Goal: Use online tool/utility: Utilize a website feature to perform a specific function

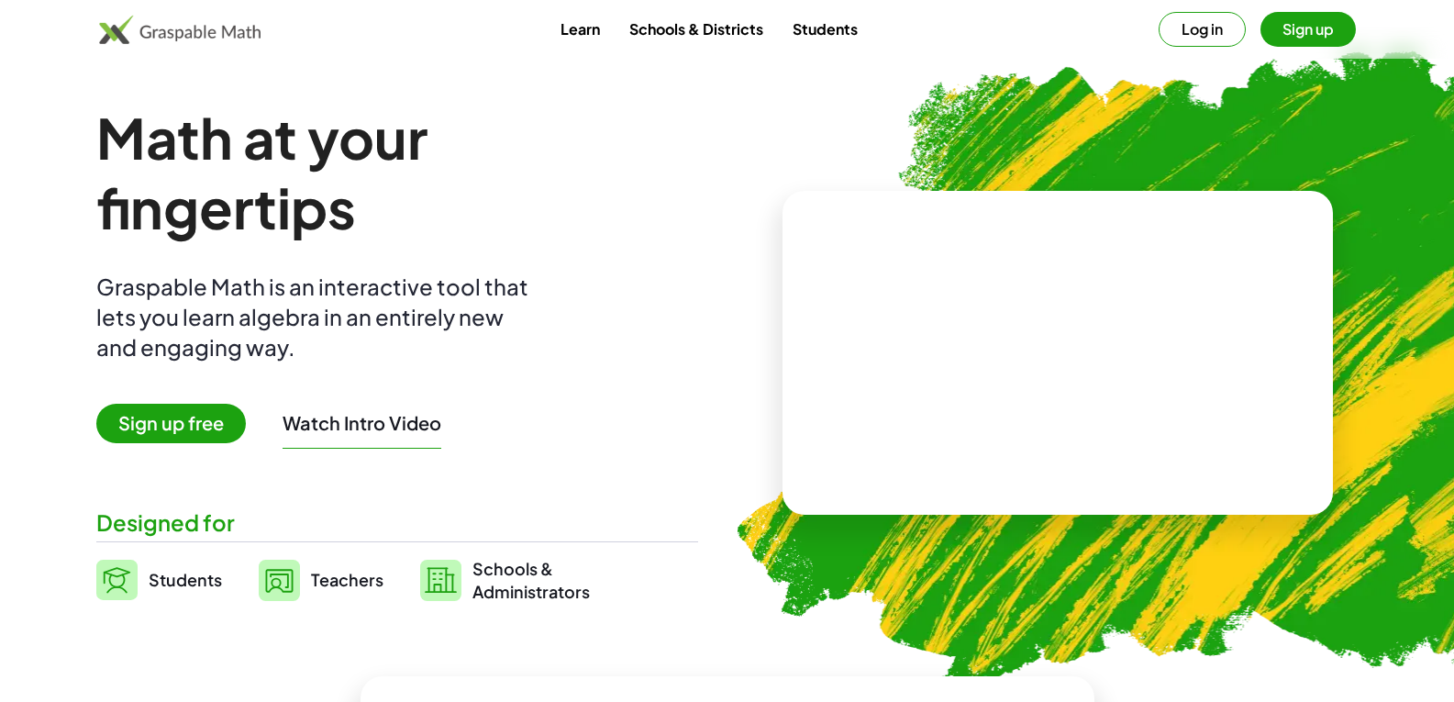
click at [192, 409] on span "Sign up free" at bounding box center [171, 423] width 150 height 39
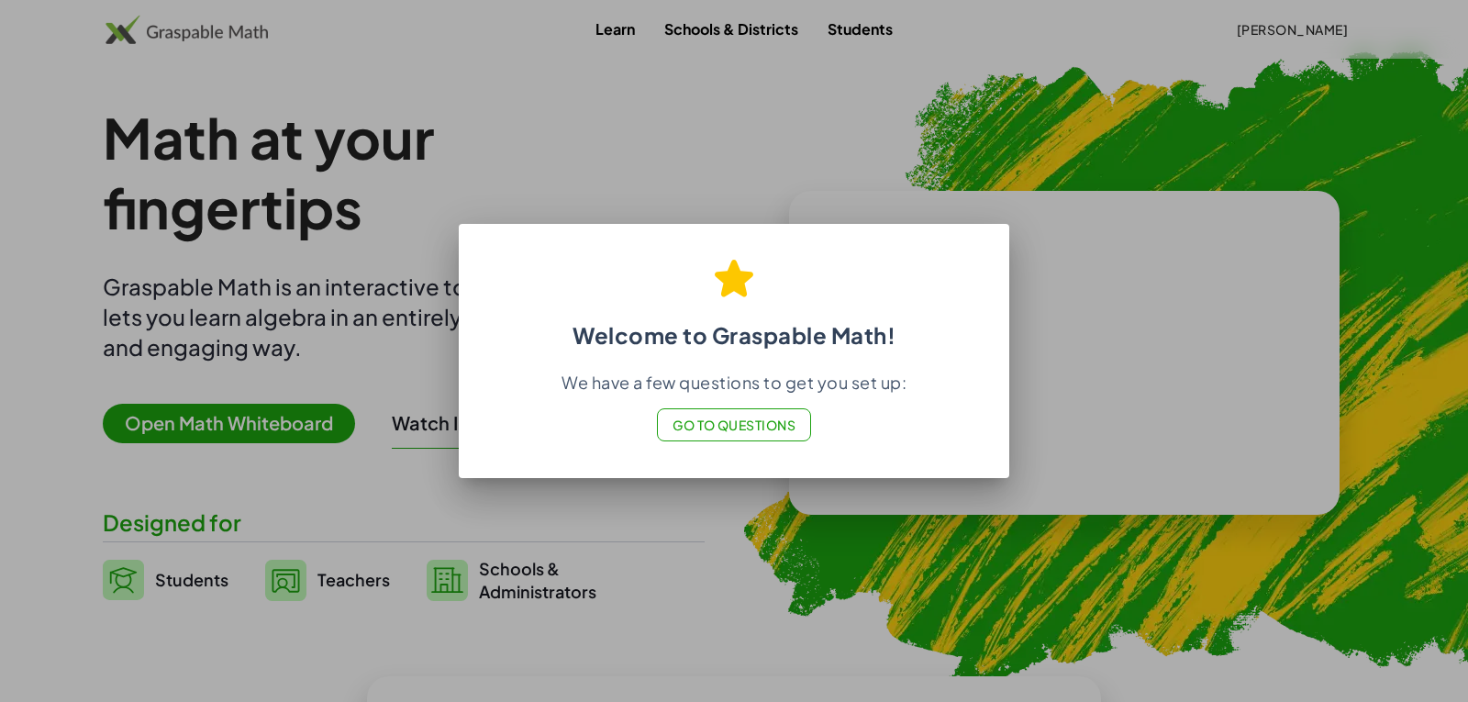
click at [761, 432] on span "Go to Questions" at bounding box center [735, 425] width 124 height 17
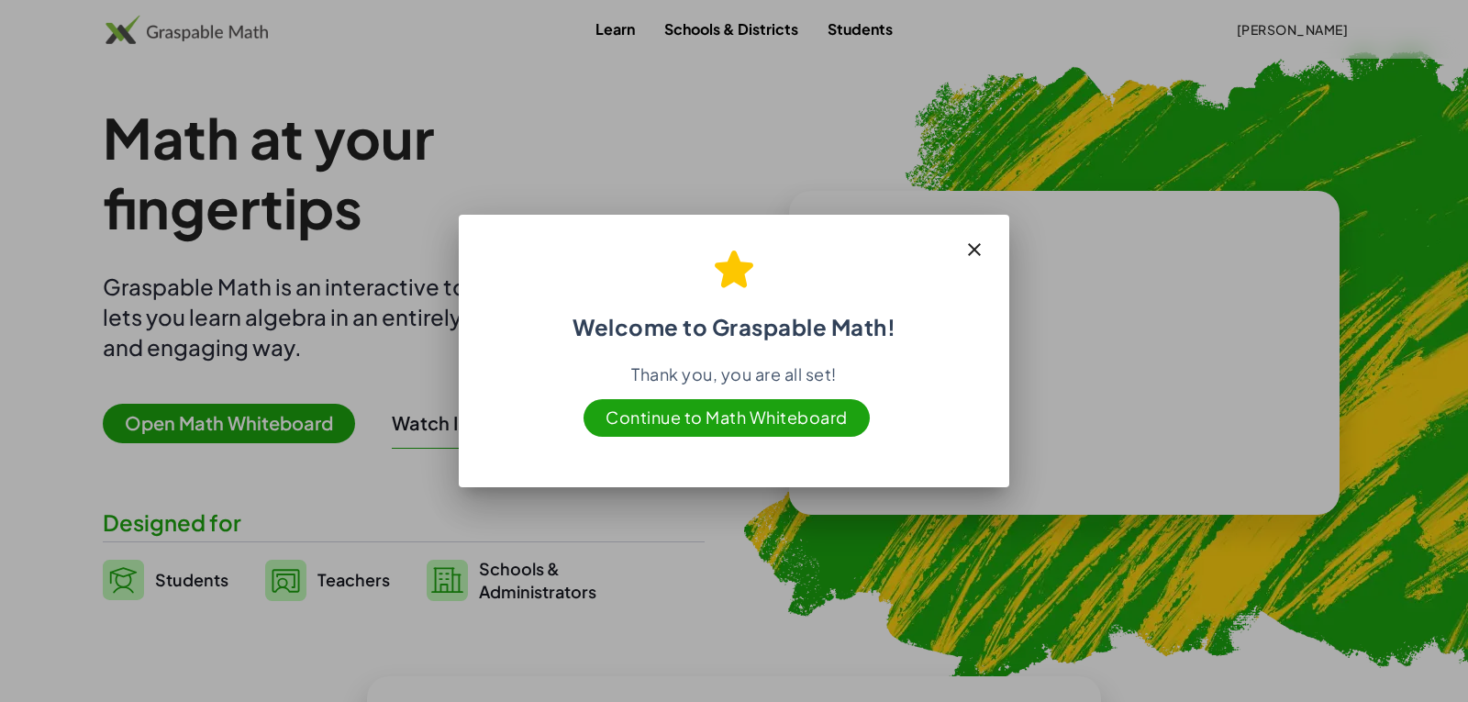
click at [748, 402] on span "Continue to Math Whiteboard" at bounding box center [727, 418] width 286 height 38
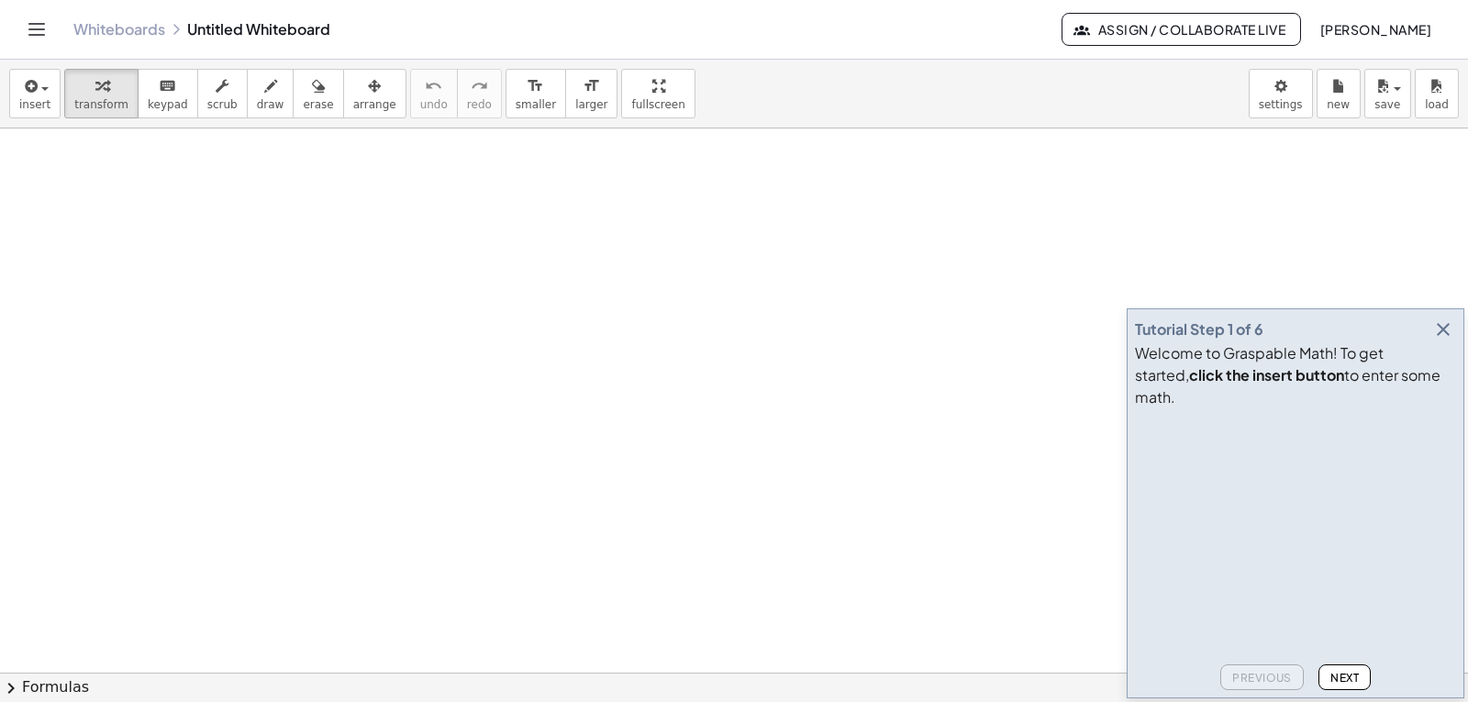
drag, startPoint x: 150, startPoint y: 201, endPoint x: 406, endPoint y: 285, distance: 269.6
click at [40, 102] on span "insert" at bounding box center [34, 104] width 31 height 13
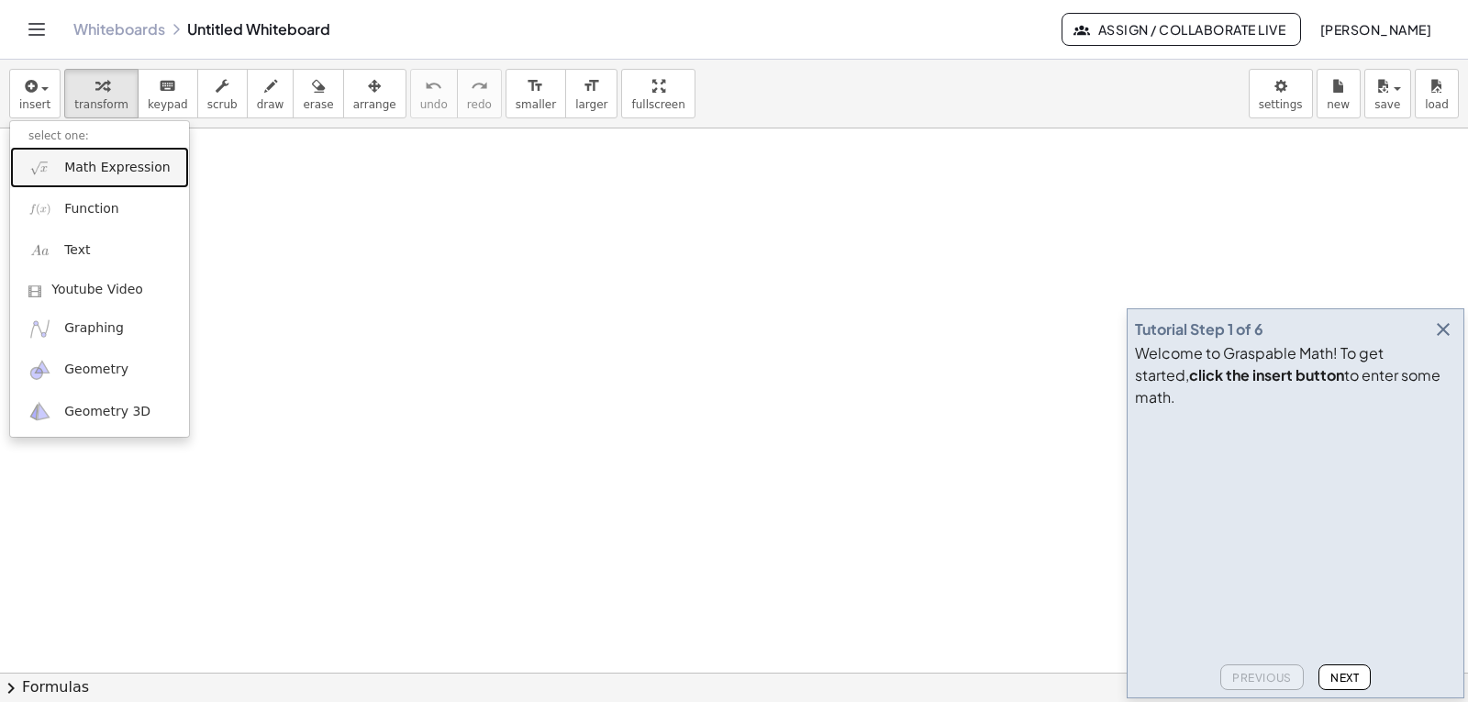
click at [121, 156] on link "Math Expression" at bounding box center [99, 167] width 179 height 41
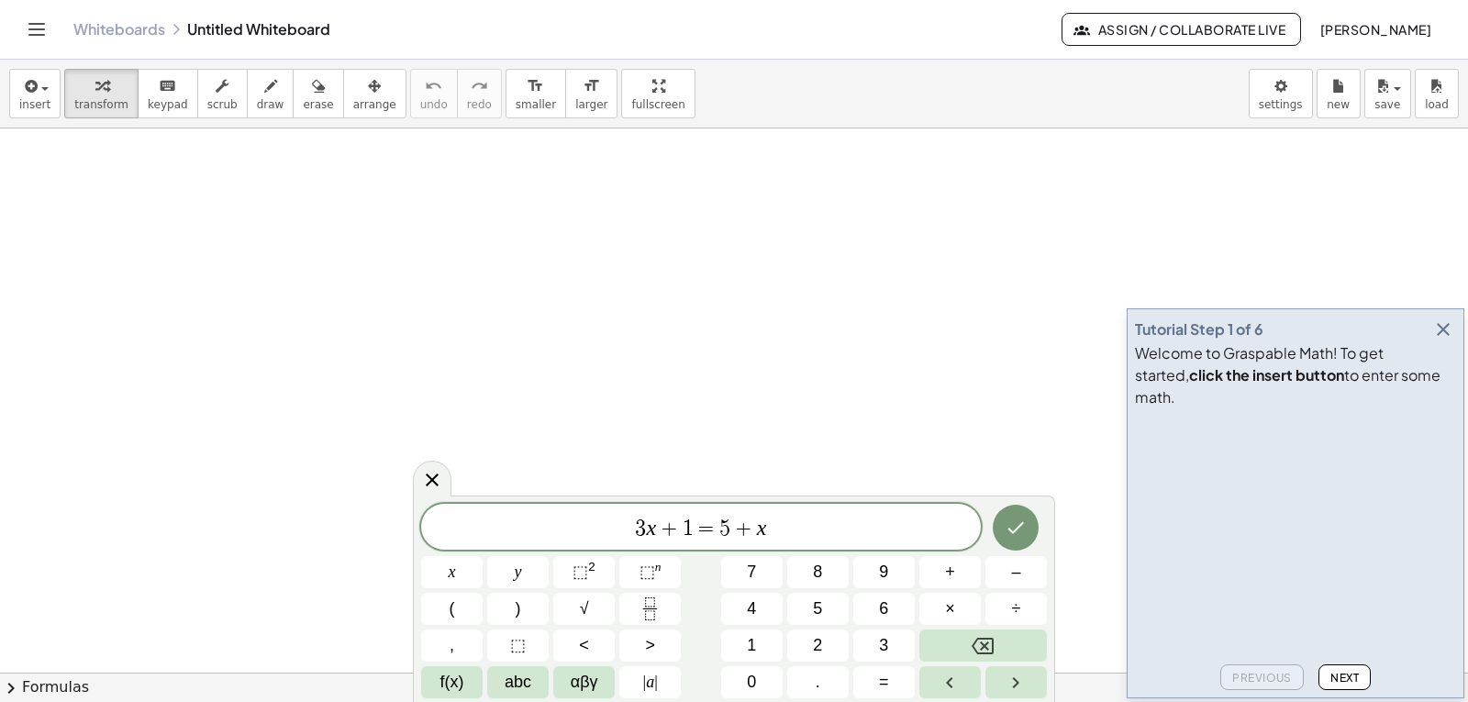
drag, startPoint x: 254, startPoint y: 257, endPoint x: 391, endPoint y: 356, distance: 168.8
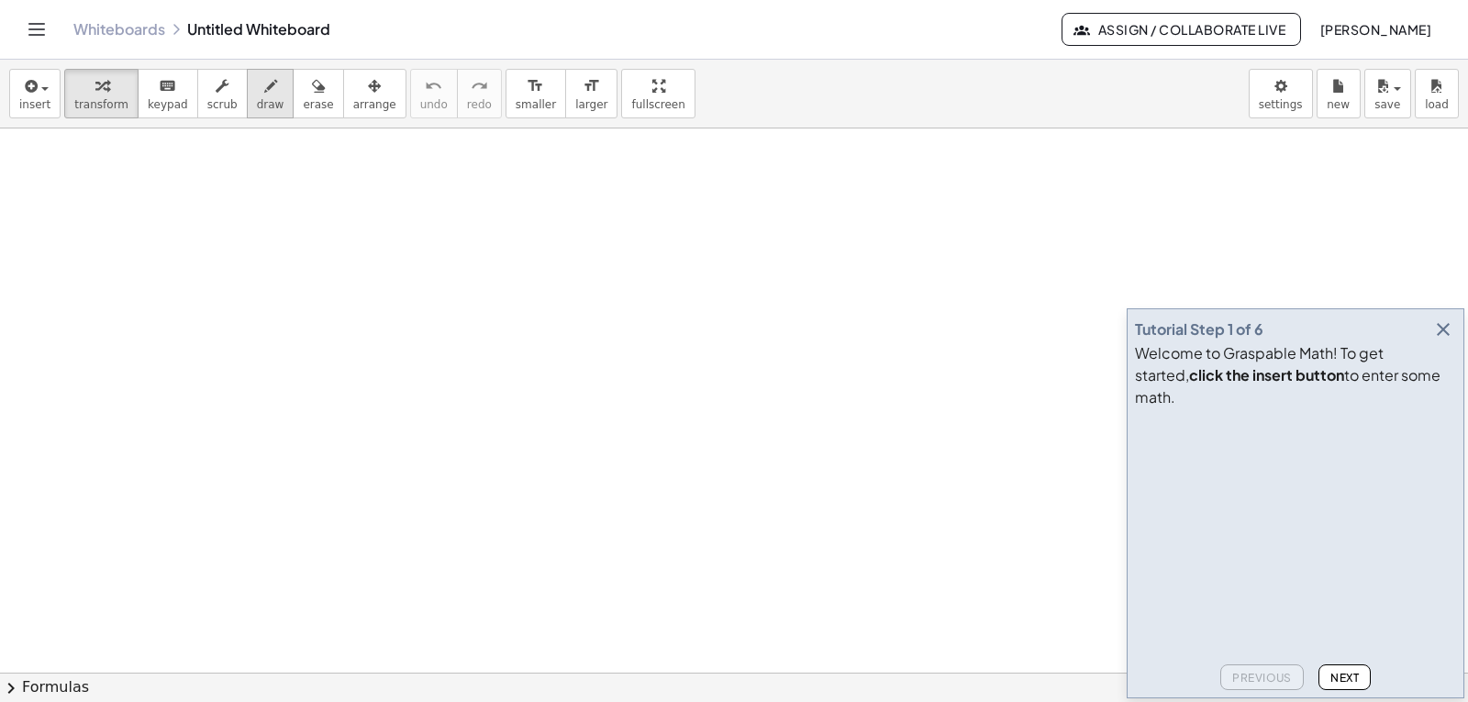
click at [247, 83] on button "draw" at bounding box center [271, 94] width 48 height 50
drag, startPoint x: 257, startPoint y: 229, endPoint x: 338, endPoint y: 274, distance: 92.4
drag, startPoint x: 443, startPoint y: 270, endPoint x: 567, endPoint y: 284, distance: 124.7
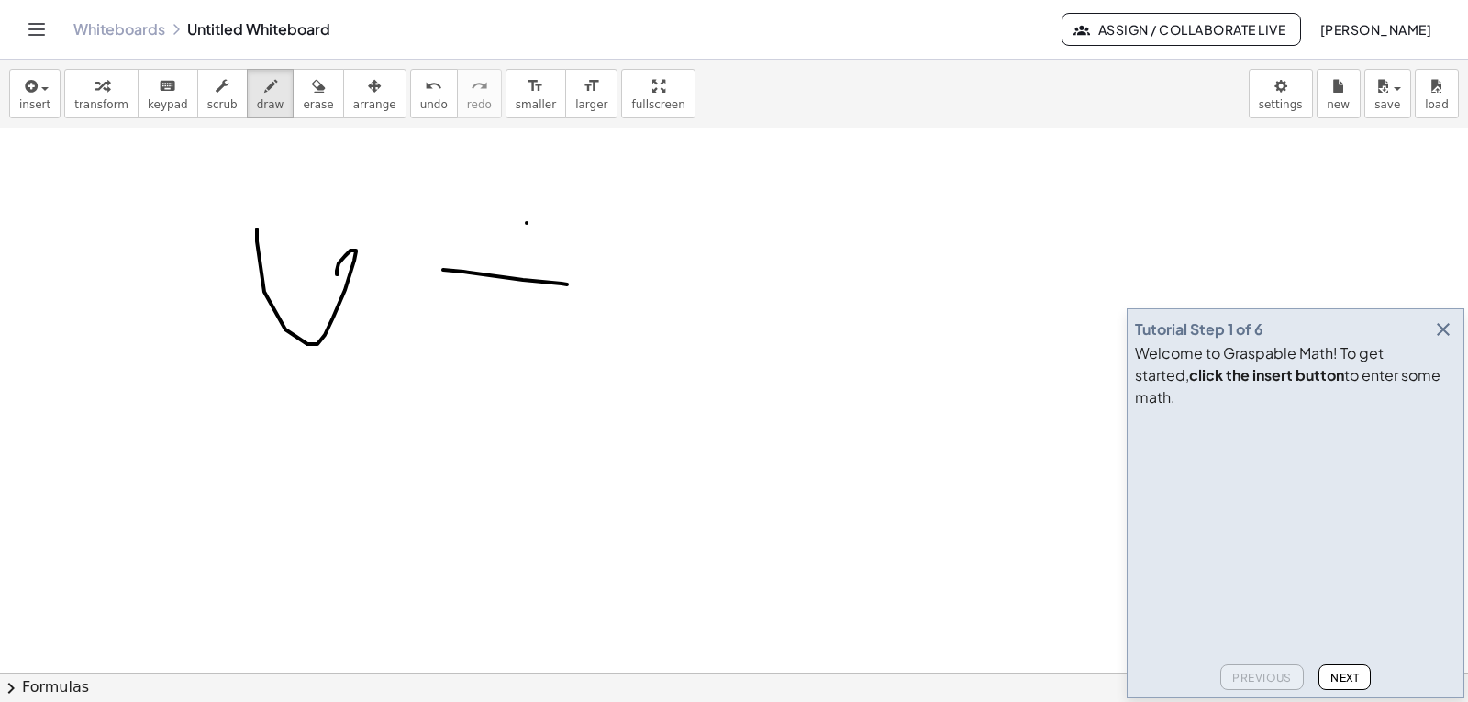
drag, startPoint x: 527, startPoint y: 223, endPoint x: 519, endPoint y: 343, distance: 120.4
drag, startPoint x: 627, startPoint y: 81, endPoint x: 627, endPoint y: 161, distance: 79.8
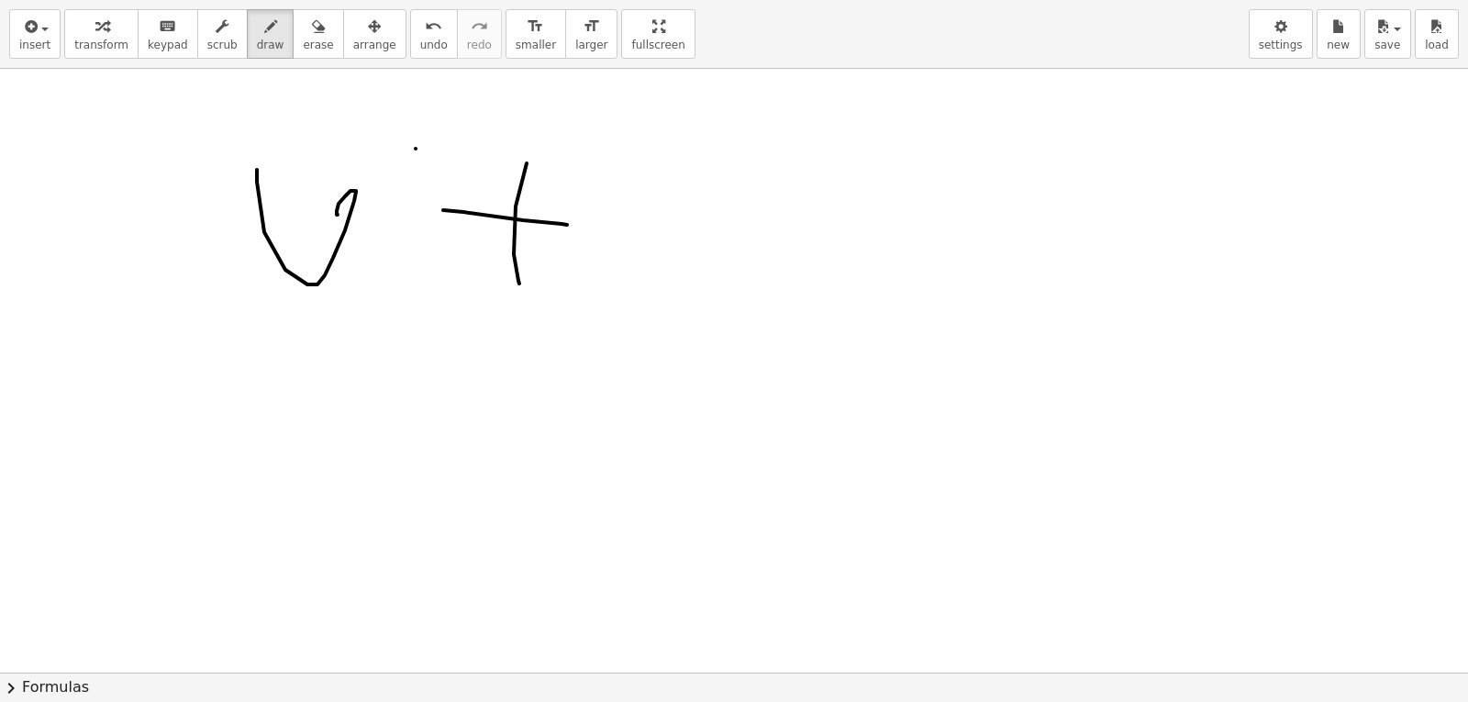
click at [627, 161] on div "insert select one: Math Expression Function Text Youtube Video Graphing Geometr…" at bounding box center [734, 351] width 1468 height 702
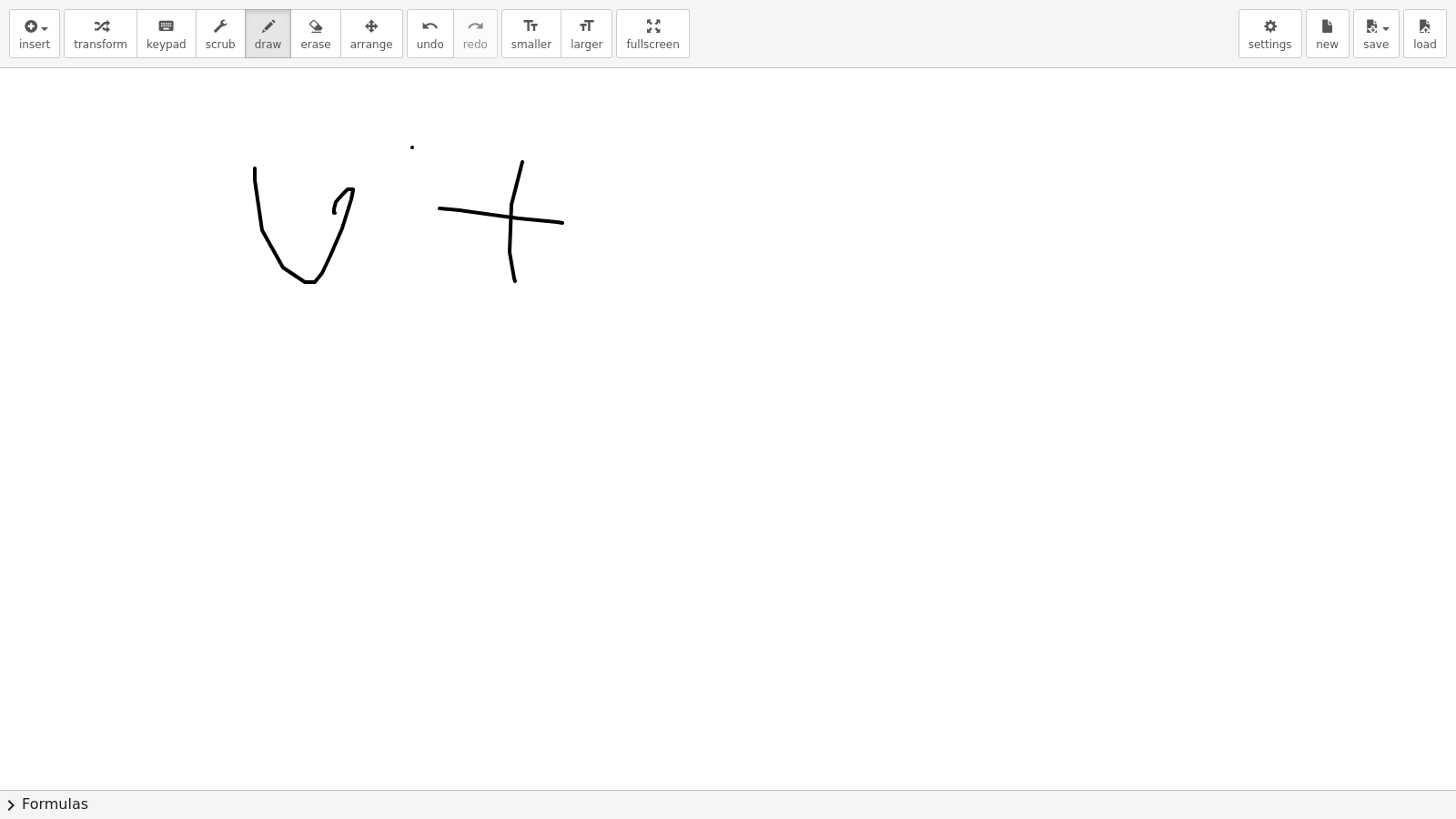
drag, startPoint x: 600, startPoint y: 19, endPoint x: 600, endPoint y: -60, distance: 79.0
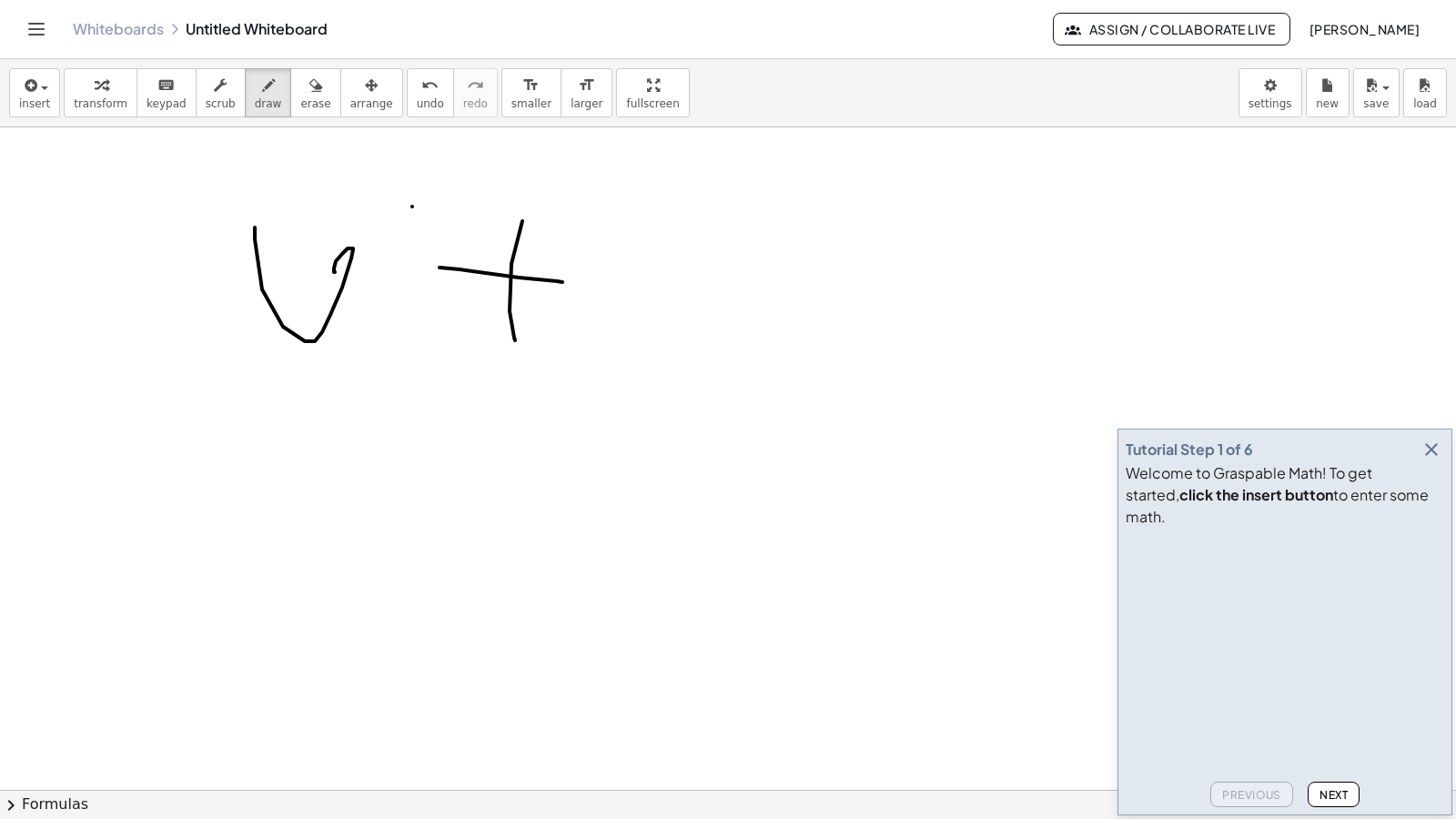
click at [600, 0] on html "Graspable Math Activities Get Started Activity Bank Assigned Work Classes White…" at bounding box center [728, 410] width 1456 height 819
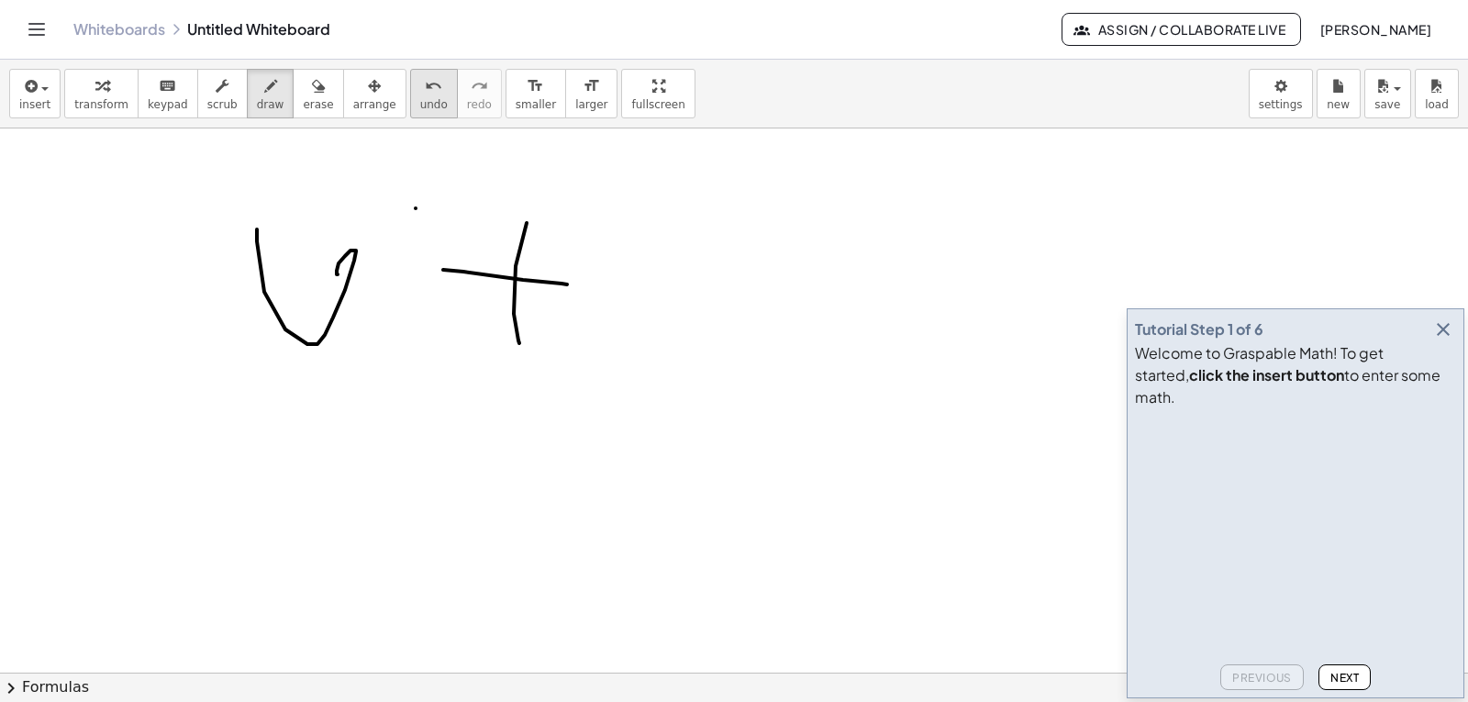
click at [419, 94] on button "undo undo" at bounding box center [434, 94] width 48 height 50
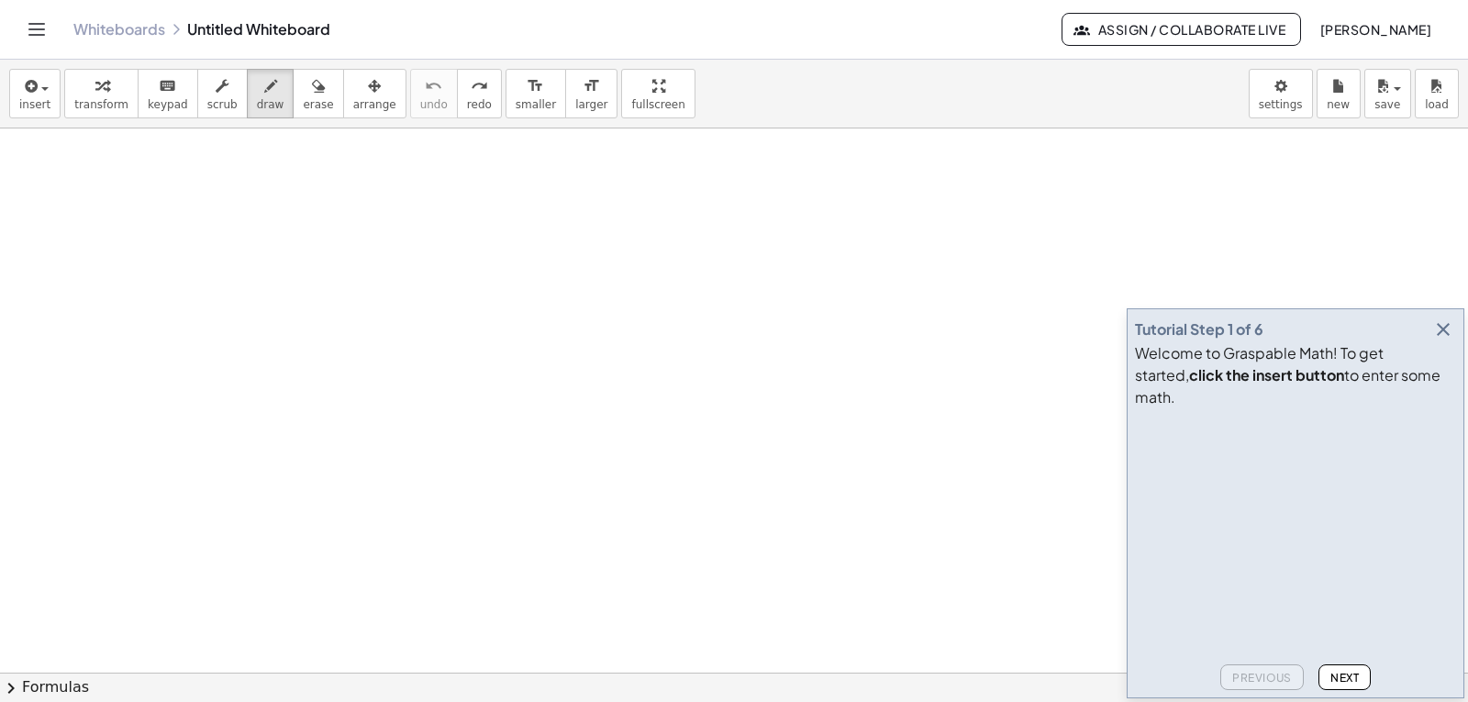
click at [34, 86] on icon "button" at bounding box center [29, 86] width 17 height 22
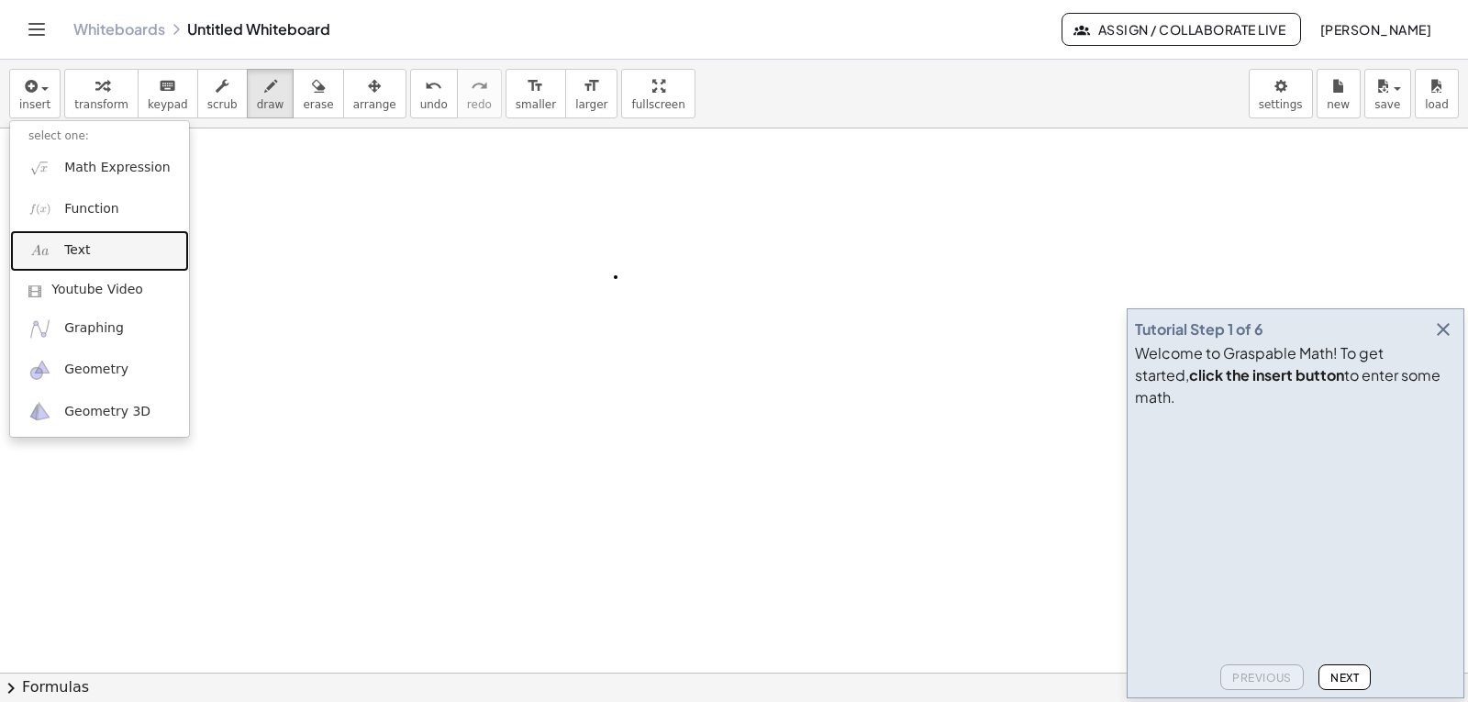
drag, startPoint x: 100, startPoint y: 243, endPoint x: 111, endPoint y: 242, distance: 11.0
click at [100, 243] on link "Text" at bounding box center [99, 250] width 179 height 41
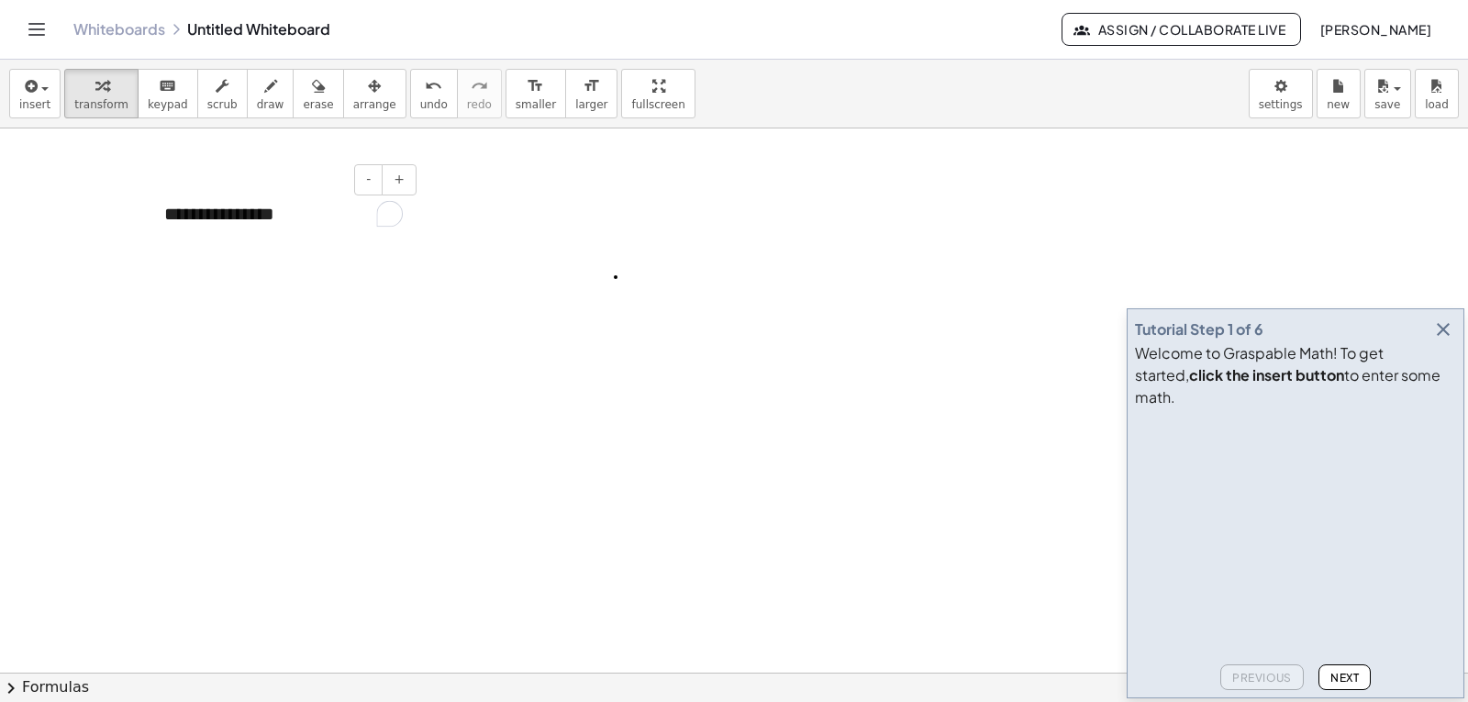
click at [275, 215] on div "**********" at bounding box center [283, 214] width 275 height 63
drag, startPoint x: 305, startPoint y: 208, endPoint x: 173, endPoint y: 227, distance: 132.5
click at [173, 227] on div "To enrich screen reader interactions, please activate Accessibility in Grammarl…" at bounding box center [283, 208] width 275 height 51
click at [396, 185] on span "+" at bounding box center [399, 179] width 11 height 15
click at [378, 184] on button "-" at bounding box center [368, 179] width 28 height 31
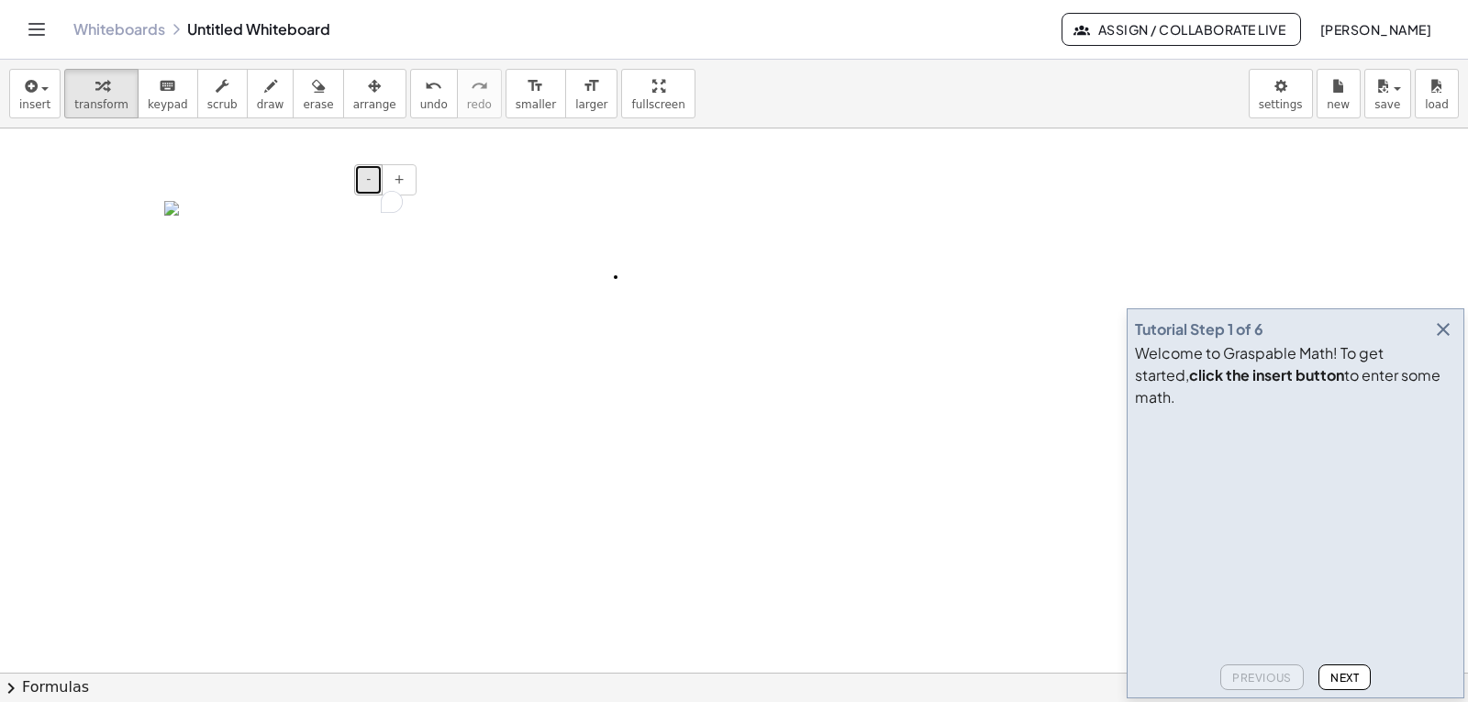
click at [378, 184] on button "-" at bounding box center [368, 179] width 28 height 31
click at [273, 192] on div "- +" at bounding box center [278, 179] width 275 height 31
click at [184, 203] on img "To enrich screen reader interactions, please activate Accessibility in Grammarl…" at bounding box center [283, 208] width 239 height 15
